Goal: Task Accomplishment & Management: Manage account settings

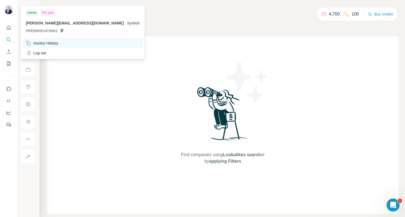
click at [47, 44] on div "Invoice History" at bounding box center [42, 42] width 33 height 5
click at [60, 24] on span "guillaume.metral@synboli.com" at bounding box center [75, 23] width 98 height 4
click at [49, 30] on span "PIPEDRIVE14726912" at bounding box center [42, 30] width 32 height 5
click at [61, 30] on icon at bounding box center [62, 31] width 3 height 4
click at [47, 44] on div "Invoice History" at bounding box center [42, 42] width 33 height 5
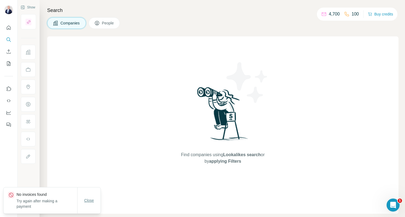
click at [85, 199] on span "Close" at bounding box center [89, 199] width 10 height 5
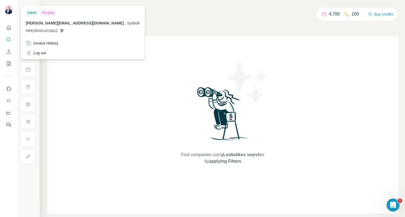
click at [9, 11] on img at bounding box center [8, 9] width 9 height 9
click at [7, 22] on div at bounding box center [8, 75] width 17 height 110
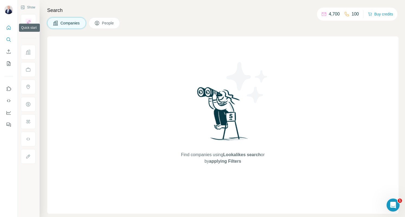
click at [8, 26] on icon "Quick start" at bounding box center [8, 27] width 5 height 5
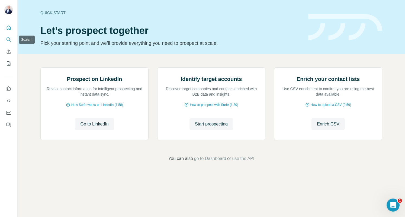
click at [9, 37] on icon "Search" at bounding box center [8, 39] width 5 height 5
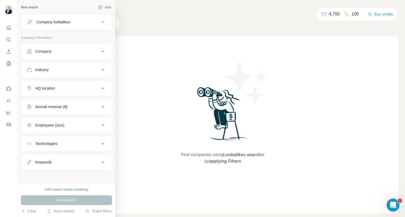
click at [104, 22] on icon at bounding box center [103, 22] width 3 height 2
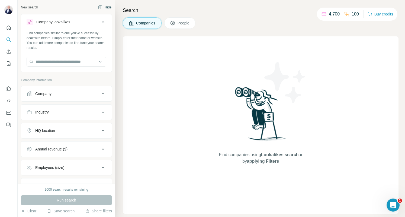
click at [101, 8] on button "Hide" at bounding box center [104, 7] width 21 height 8
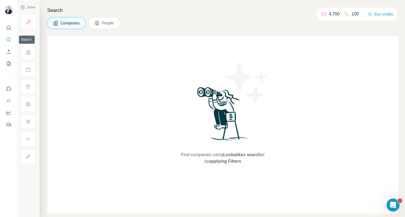
click at [8, 40] on icon "Search" at bounding box center [8, 39] width 5 height 5
click at [8, 29] on icon "Quick start" at bounding box center [8, 27] width 5 height 5
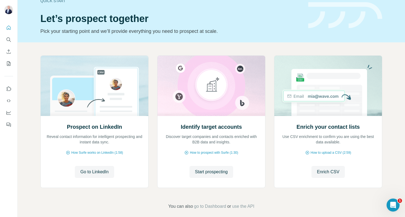
scroll to position [17, 0]
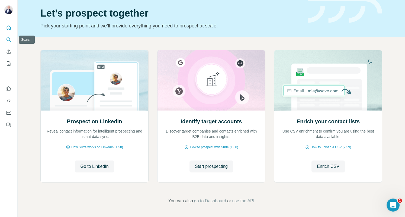
click at [10, 36] on button "Search" at bounding box center [8, 40] width 9 height 10
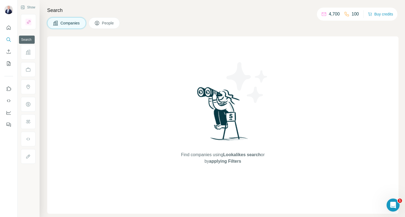
click at [9, 39] on icon "Search" at bounding box center [8, 39] width 5 height 5
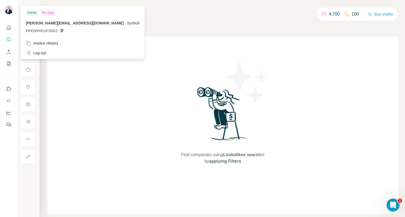
click at [61, 31] on icon at bounding box center [62, 31] width 3 height 4
click at [46, 31] on span "PIPEDRIVE14726912" at bounding box center [42, 30] width 32 height 5
click at [48, 13] on div "Pro plan" at bounding box center [47, 12] width 15 height 7
click at [28, 13] on div "Admin" at bounding box center [32, 12] width 12 height 7
click at [39, 42] on div "Invoice History" at bounding box center [42, 42] width 33 height 5
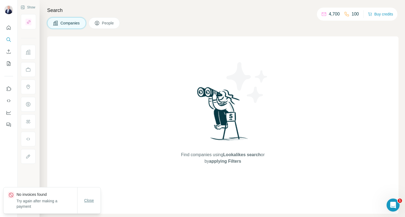
click at [88, 197] on button "Close" at bounding box center [89, 200] width 17 height 10
click at [332, 12] on p "4,700" at bounding box center [334, 14] width 11 height 7
click at [384, 14] on button "Buy credits" at bounding box center [380, 14] width 25 height 8
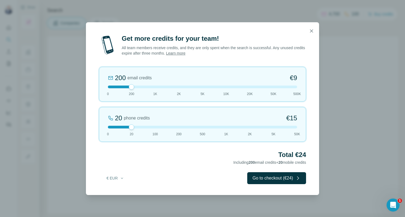
click at [47, 97] on div "Get more credits for your team! All team members receive credits, and they are …" at bounding box center [202, 108] width 405 height 217
click at [311, 31] on icon "button" at bounding box center [311, 30] width 5 height 5
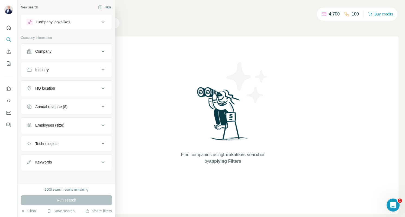
click at [104, 23] on icon at bounding box center [103, 22] width 7 height 7
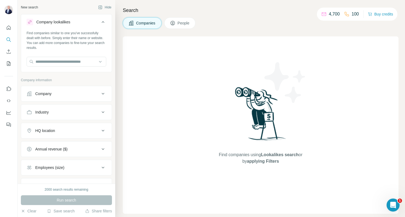
click at [104, 23] on button "Company lookalikes" at bounding box center [66, 22] width 91 height 15
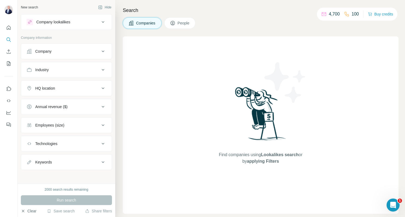
click at [27, 211] on button "Clear" at bounding box center [28, 210] width 15 height 5
click at [8, 38] on icon "Search" at bounding box center [8, 39] width 5 height 5
click at [8, 27] on icon "Quick start" at bounding box center [8, 27] width 5 height 5
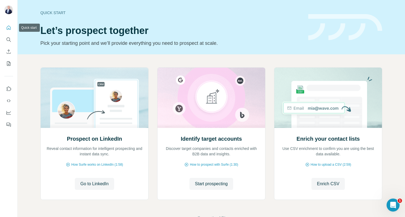
click at [8, 27] on icon "Quick start" at bounding box center [8, 27] width 5 height 5
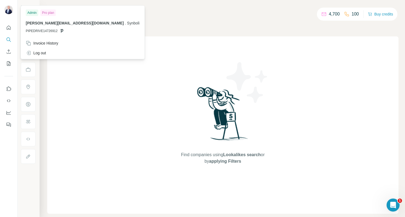
click at [12, 10] on img at bounding box center [8, 9] width 9 height 9
click at [46, 42] on div "Invoice History" at bounding box center [42, 42] width 33 height 5
click at [47, 196] on p "No invoices found" at bounding box center [47, 194] width 61 height 5
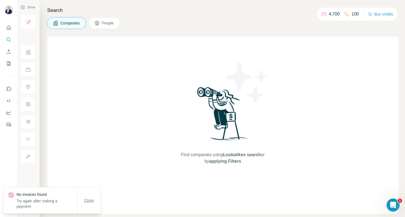
click at [87, 196] on button "Close" at bounding box center [89, 200] width 17 height 10
